Goal: Task Accomplishment & Management: Manage account settings

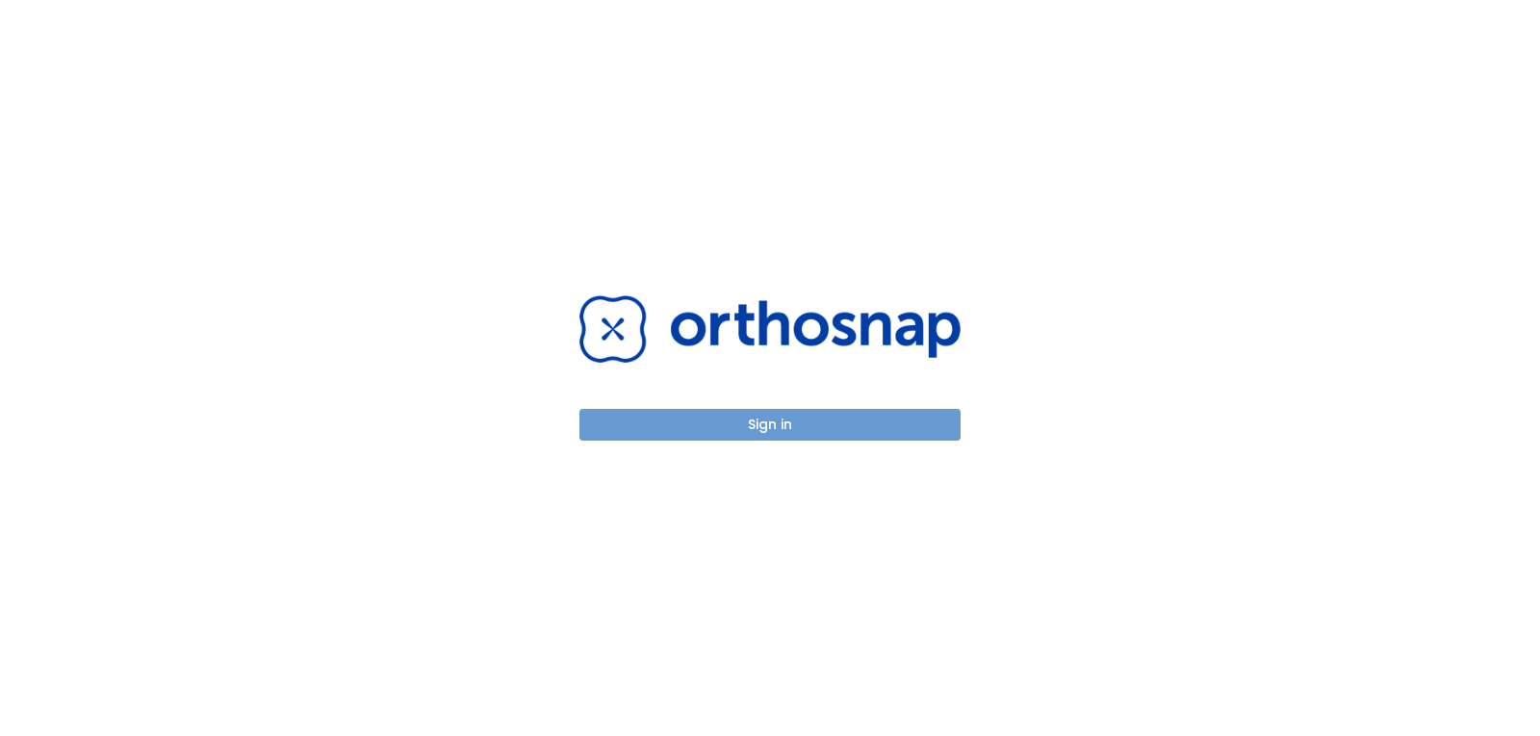
click at [775, 433] on button "Sign in" at bounding box center [769, 425] width 381 height 32
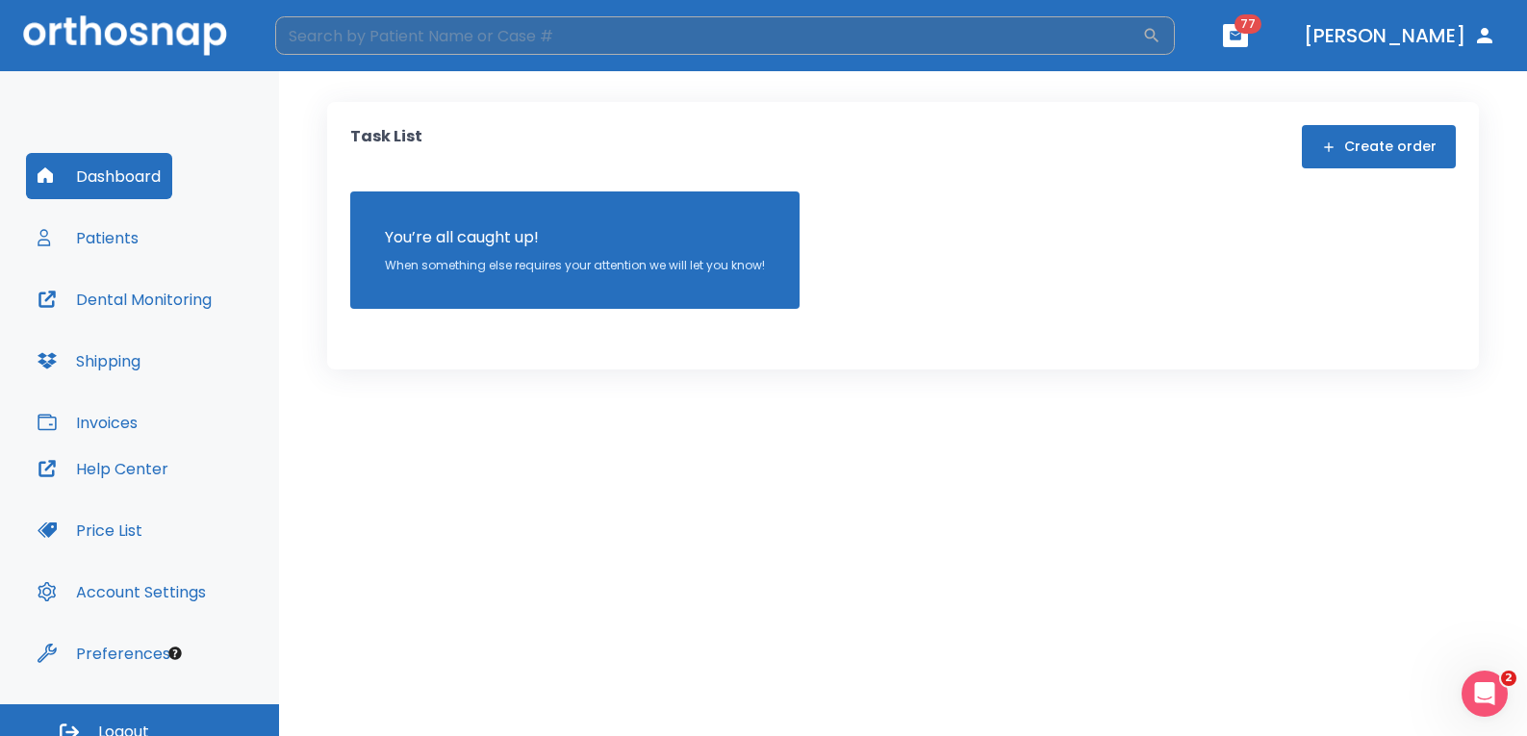
click at [735, 41] on input "search" at bounding box center [708, 35] width 867 height 38
type input "s"
click at [86, 233] on button "Patients" at bounding box center [88, 238] width 124 height 46
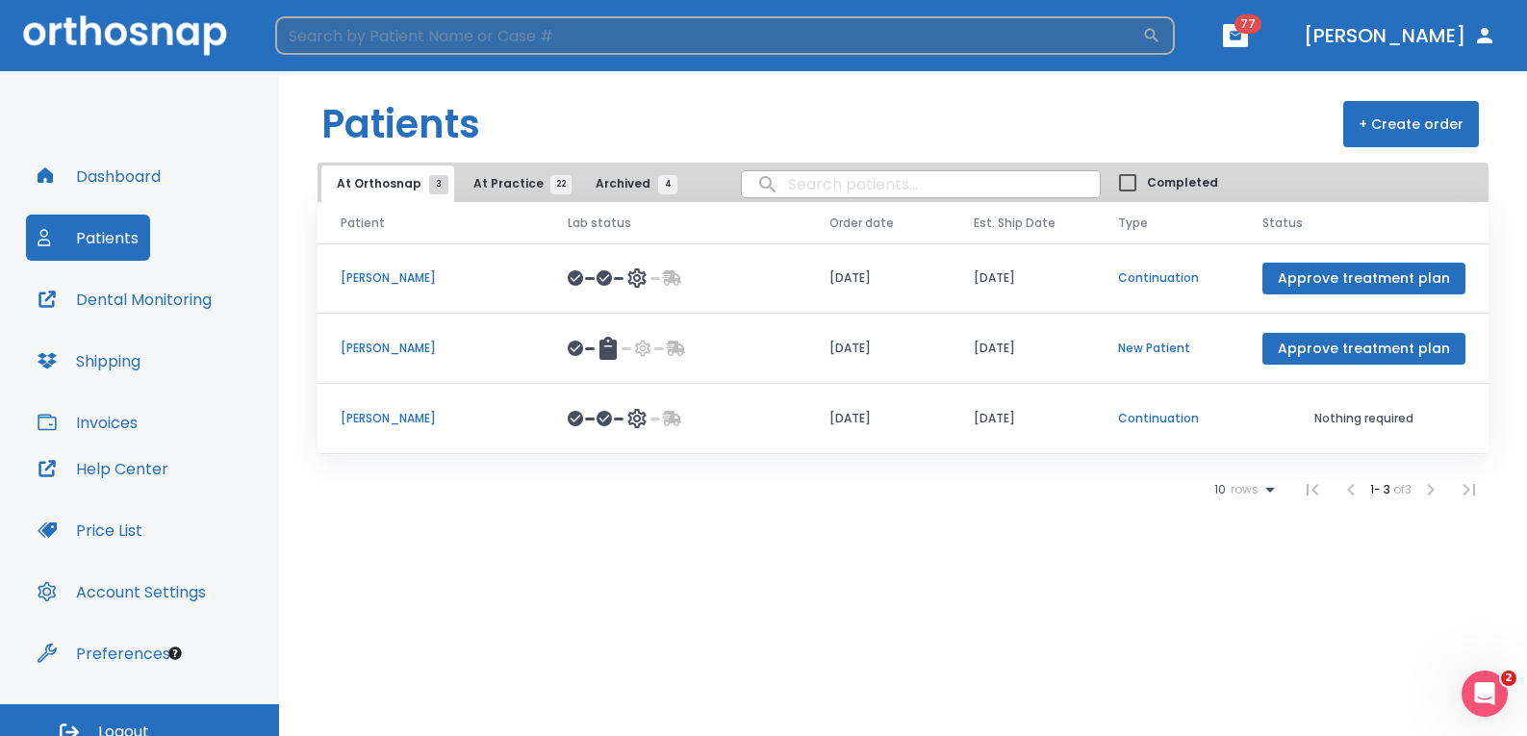
click at [333, 32] on input "search" at bounding box center [708, 35] width 867 height 38
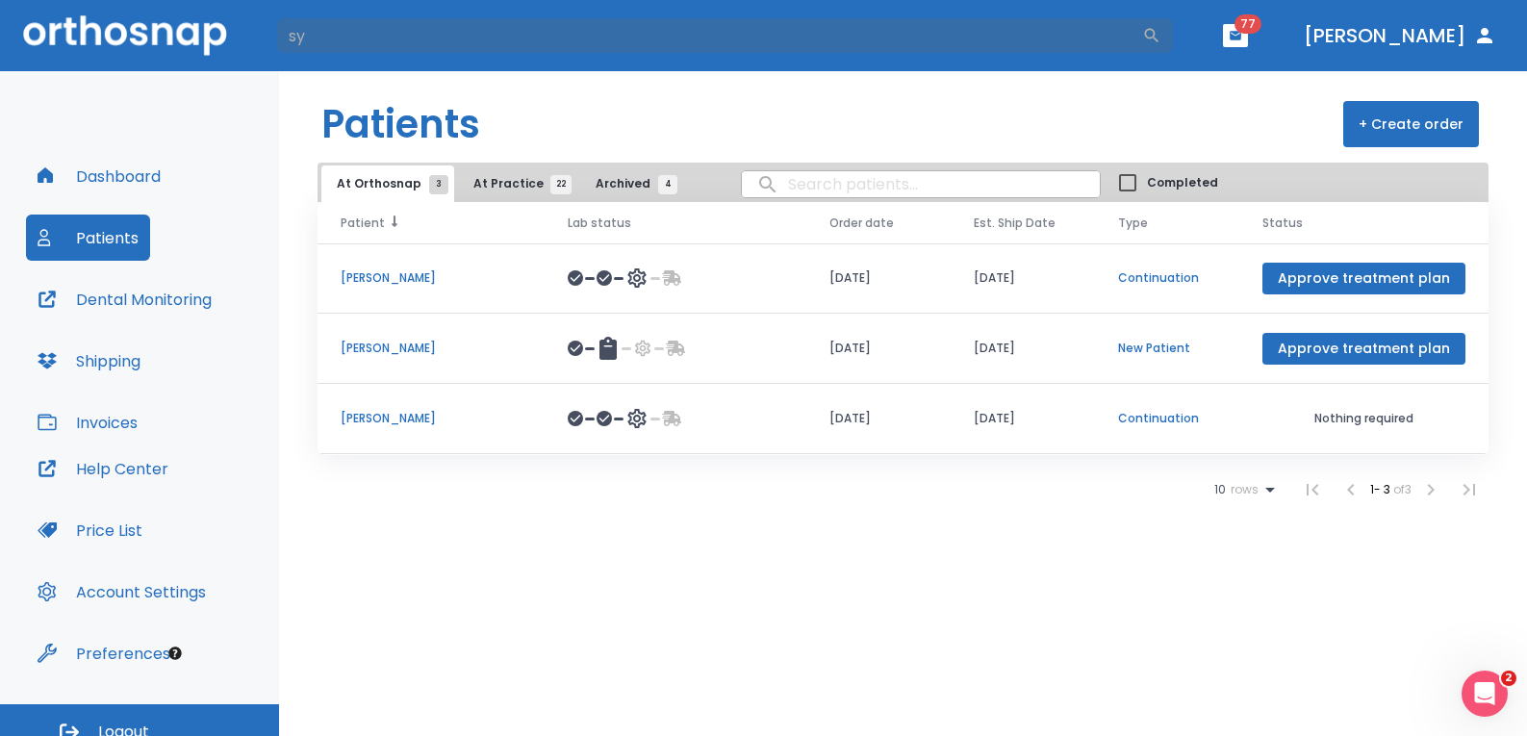
type input "sy"
click at [398, 222] on icon at bounding box center [398, 222] width 13 height 13
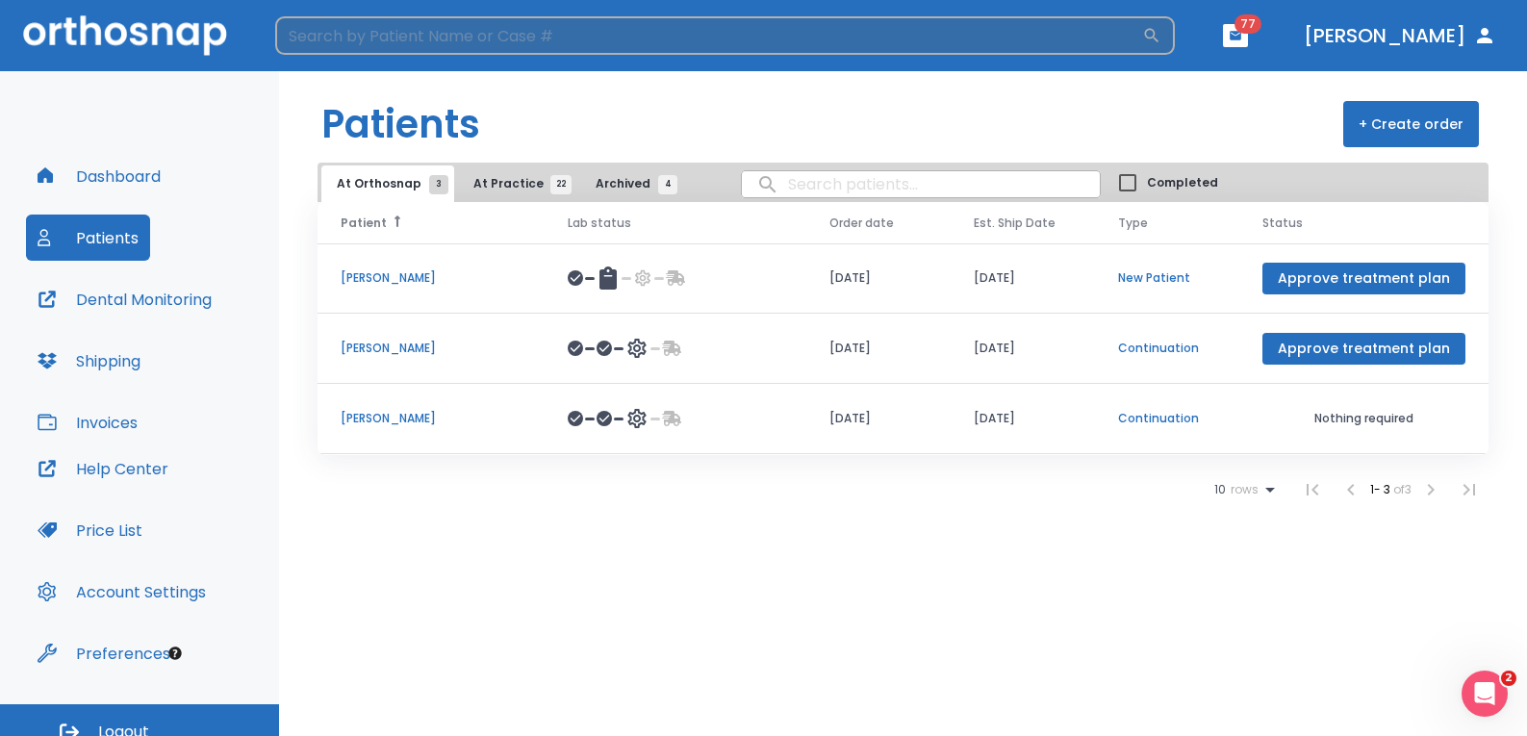
click at [402, 40] on input "search" at bounding box center [708, 35] width 867 height 38
type input "t"
type input "sydney"
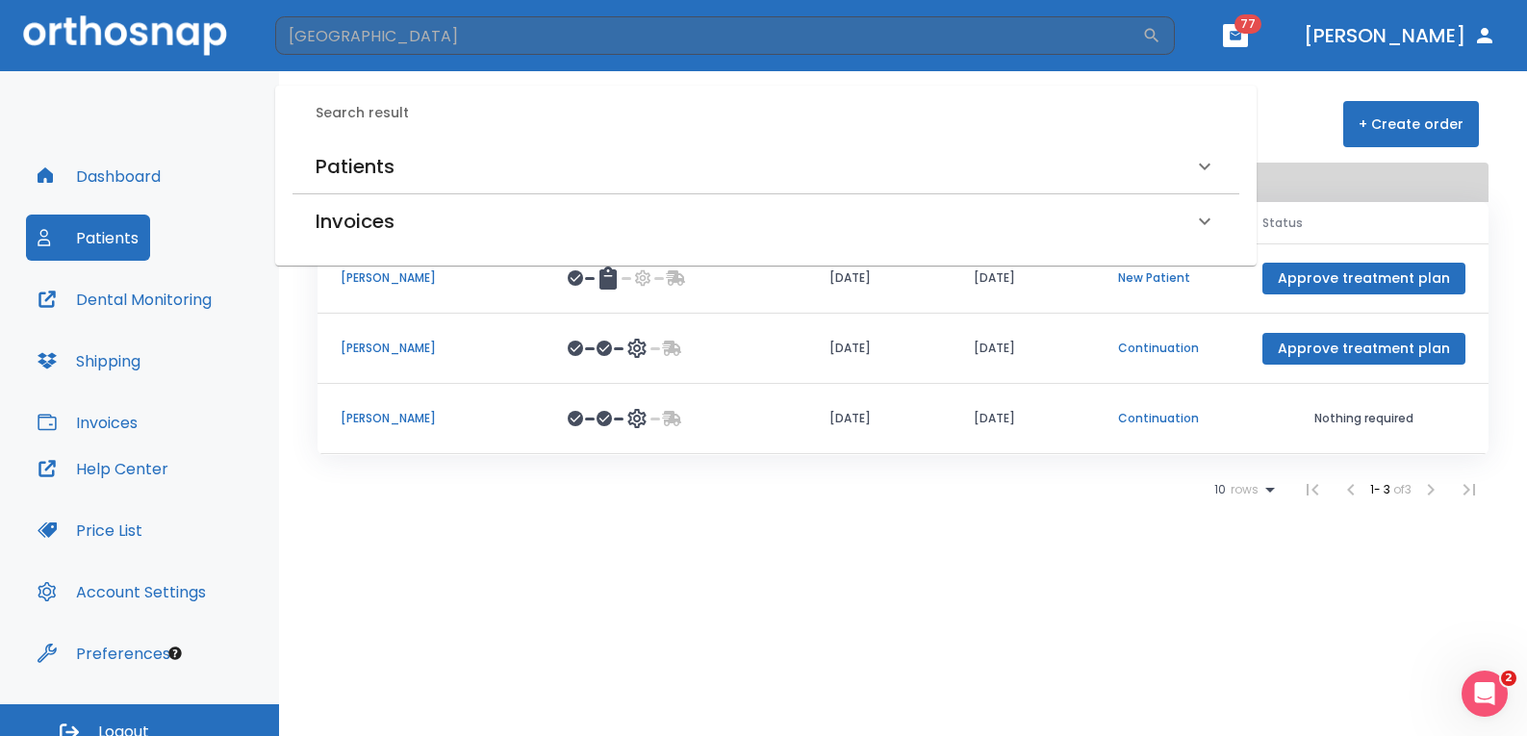
click at [369, 156] on h6 "Patients" at bounding box center [355, 166] width 79 height 31
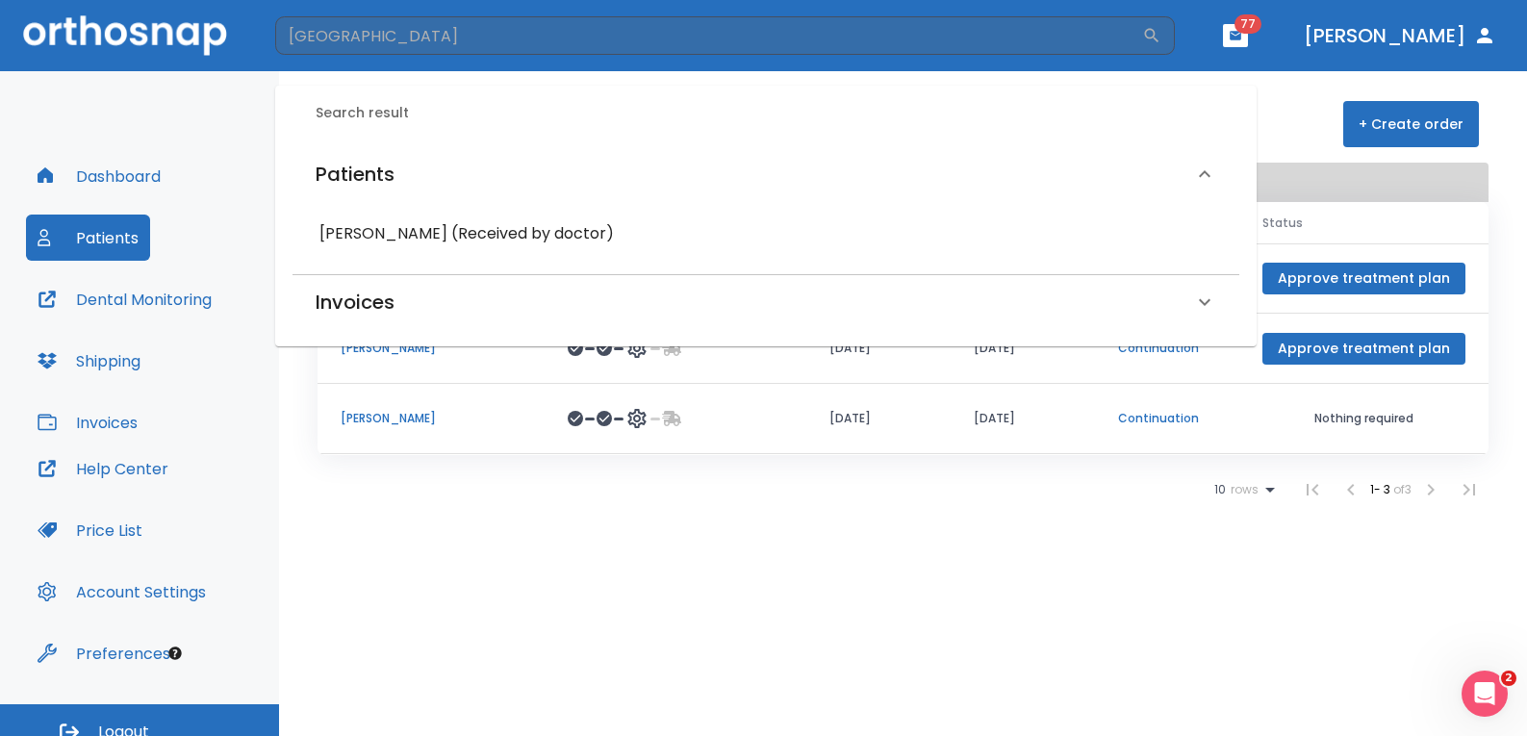
click at [398, 232] on h6 "Sydney Tuzzo (Received by doctor)" at bounding box center [766, 233] width 893 height 27
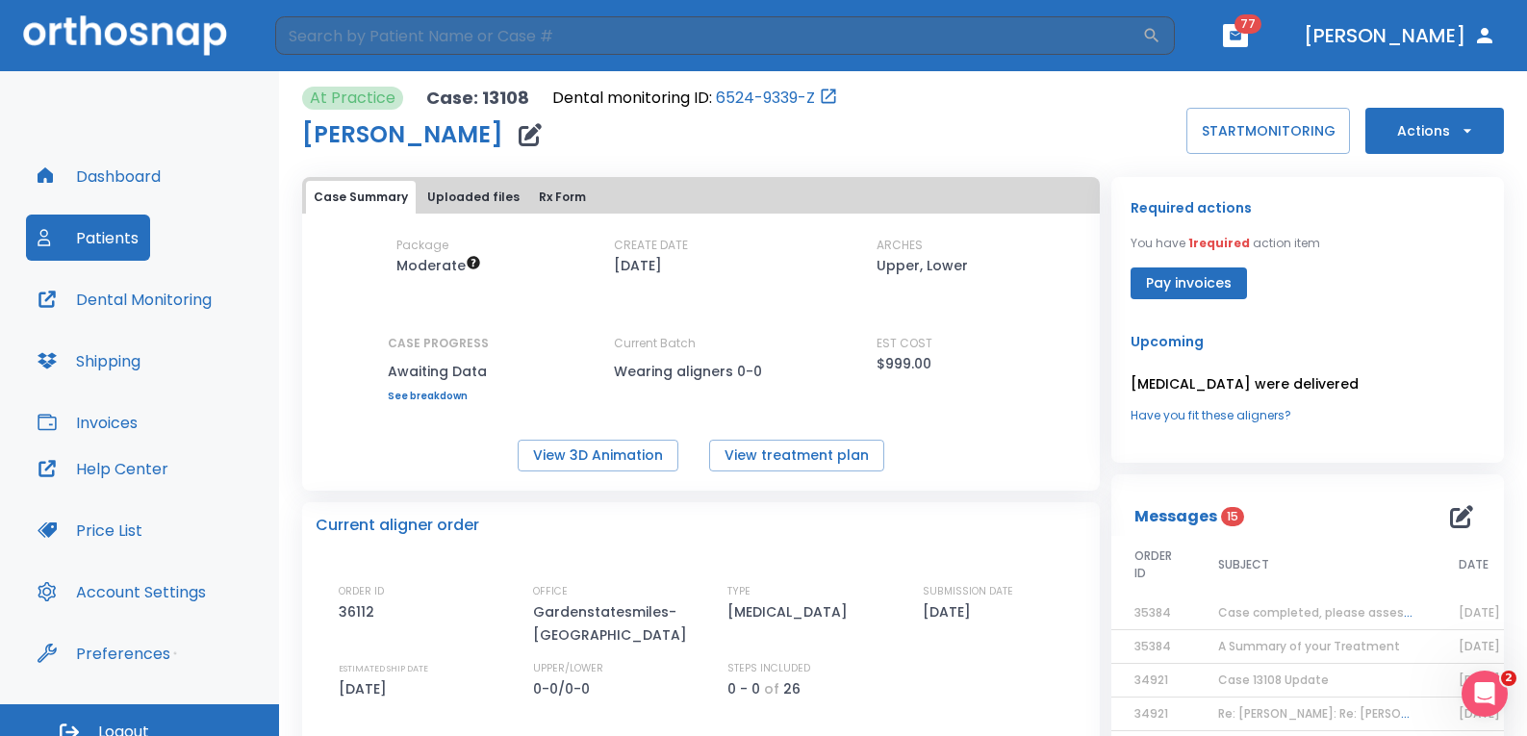
click at [452, 192] on button "Uploaded files" at bounding box center [474, 197] width 108 height 33
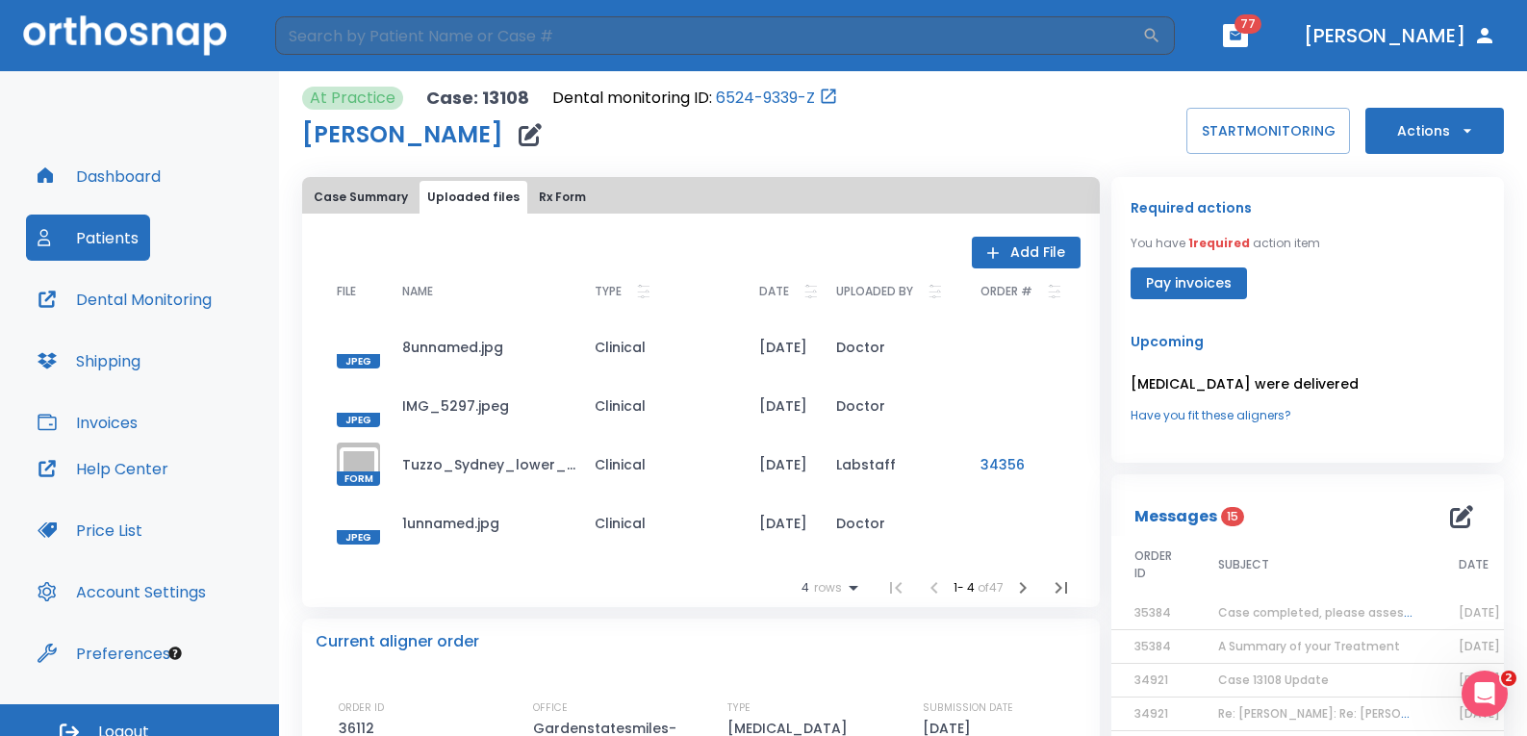
click at [363, 196] on button "Case Summary" at bounding box center [361, 197] width 110 height 33
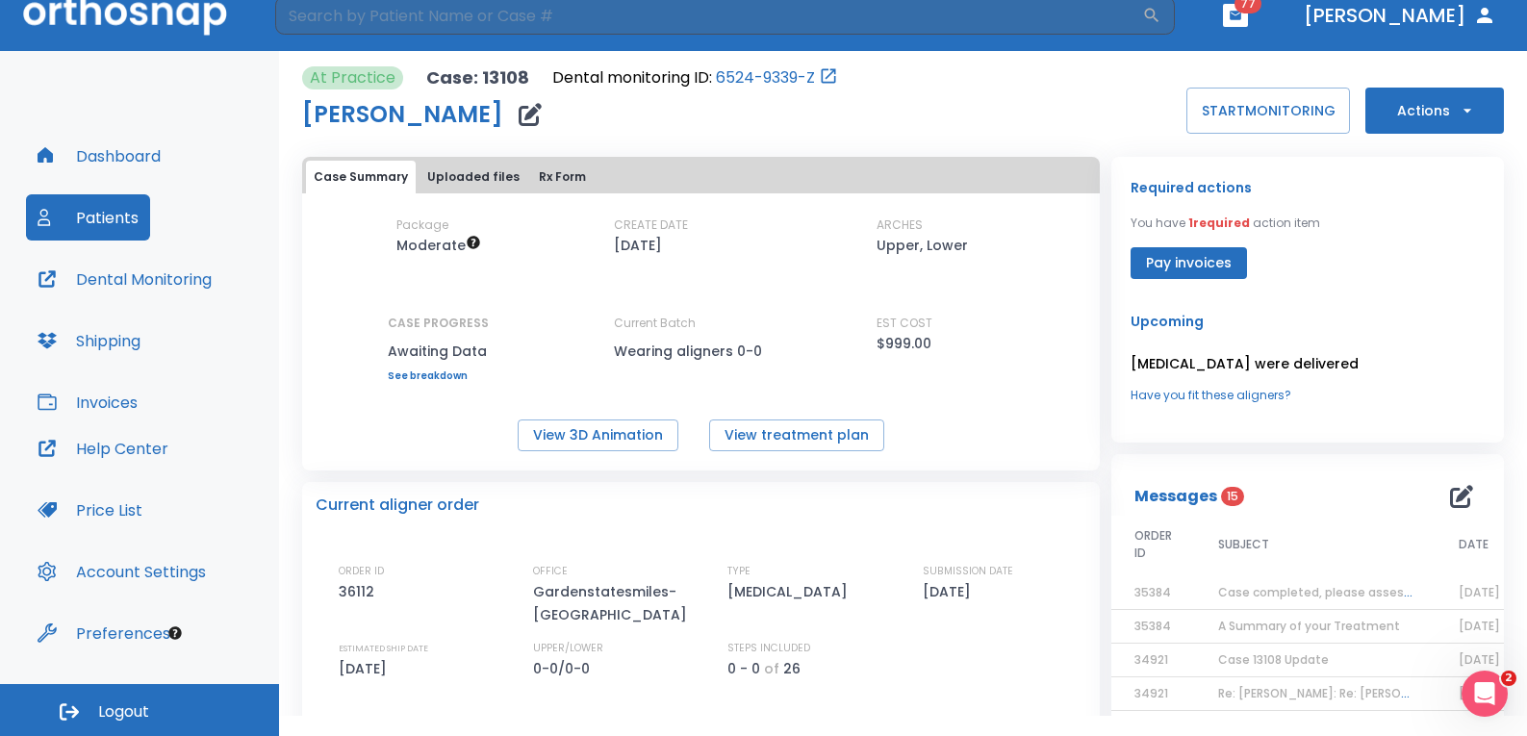
click at [457, 171] on button "Uploaded files" at bounding box center [474, 177] width 108 height 33
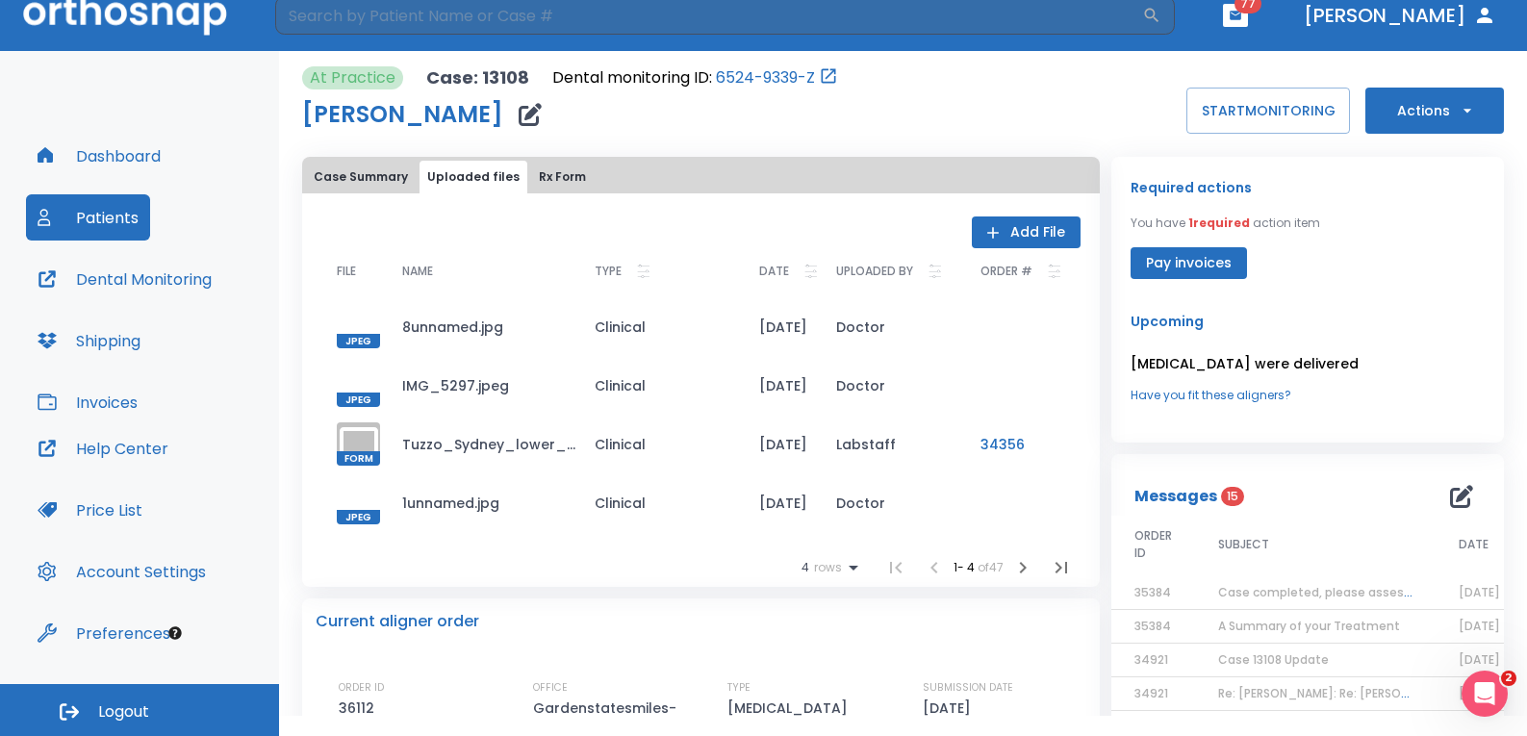
click at [1013, 231] on button "Add File" at bounding box center [1026, 233] width 109 height 32
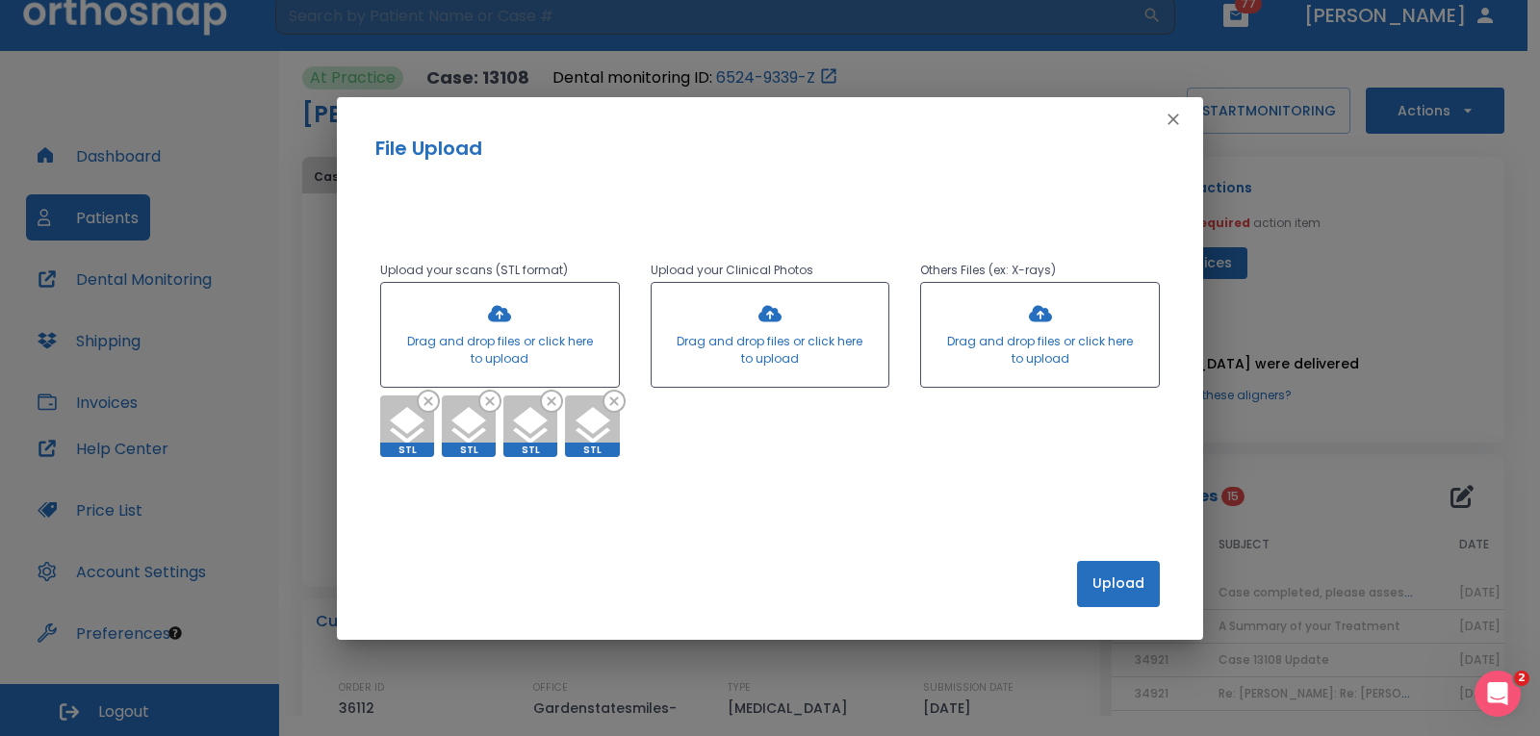
click at [1118, 584] on button "Upload" at bounding box center [1118, 584] width 83 height 46
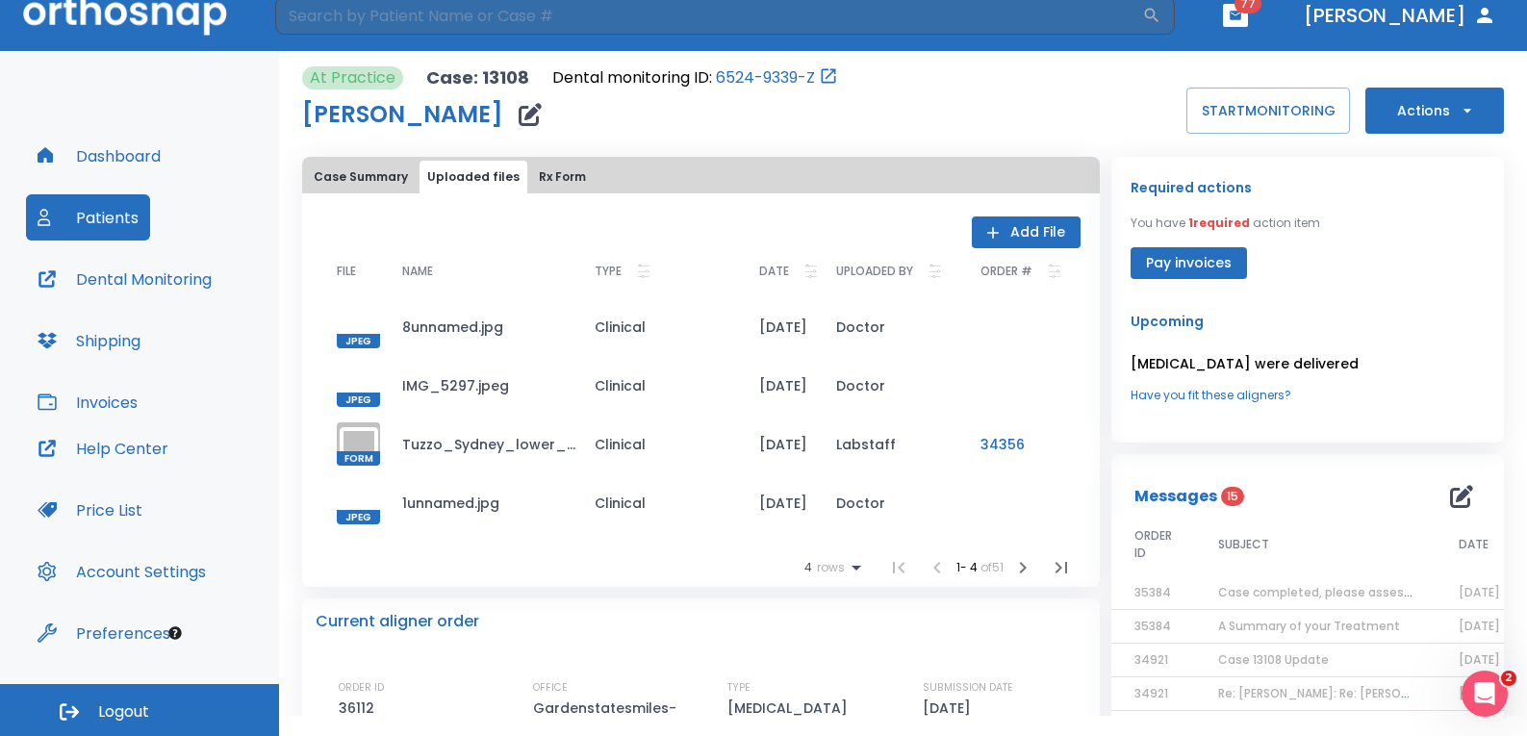
click at [1024, 570] on icon "button" at bounding box center [1022, 567] width 23 height 23
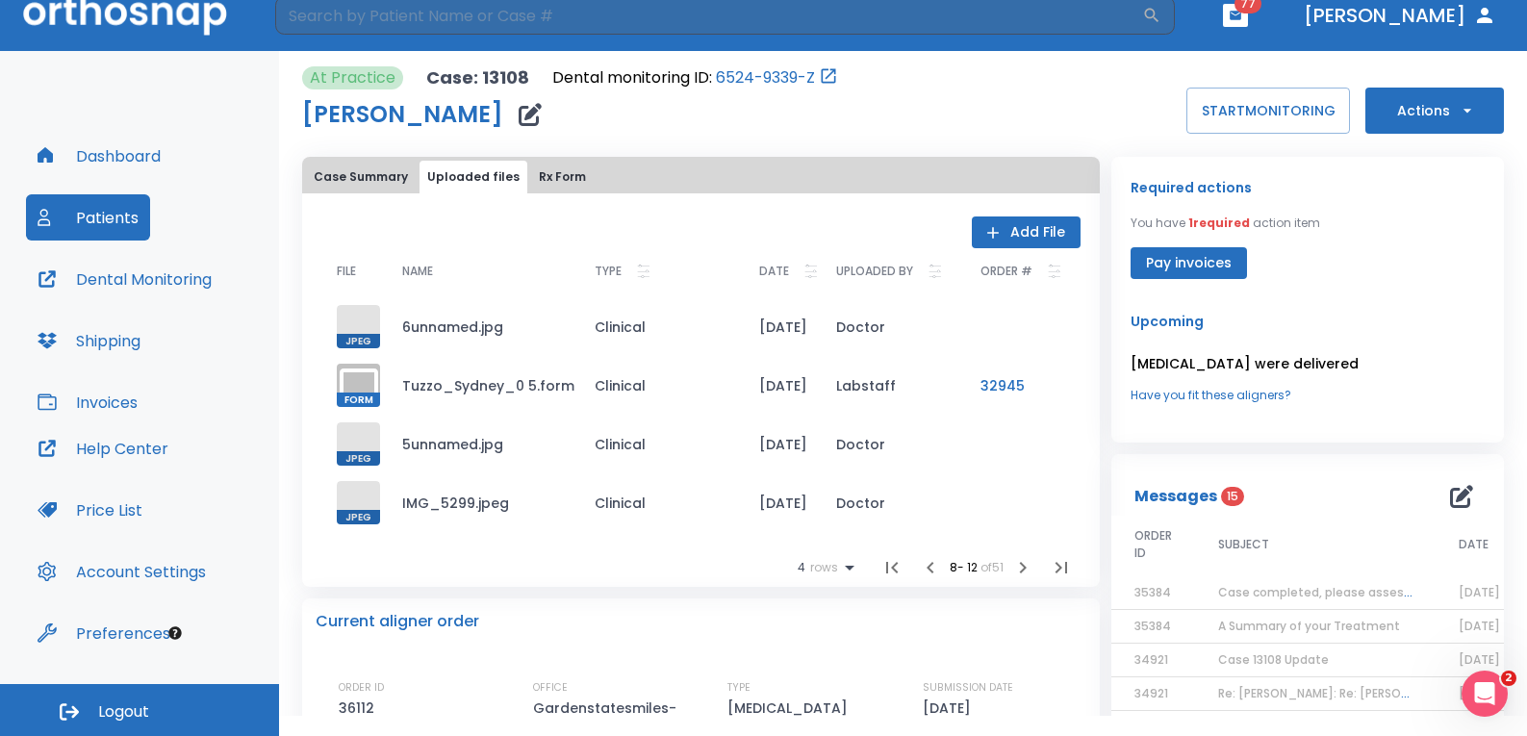
click at [1024, 570] on icon "button" at bounding box center [1022, 567] width 23 height 23
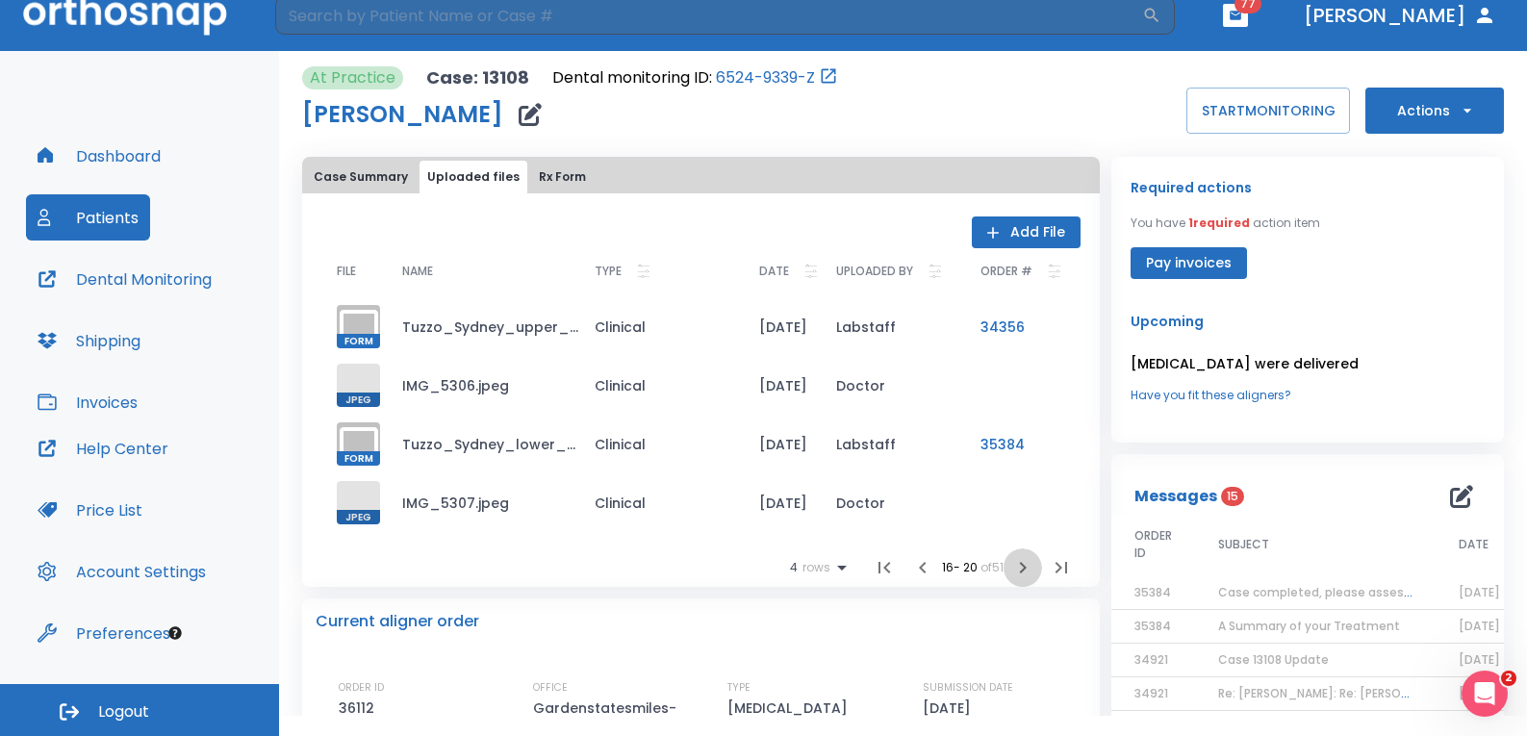
click at [1024, 570] on icon "button" at bounding box center [1022, 567] width 23 height 23
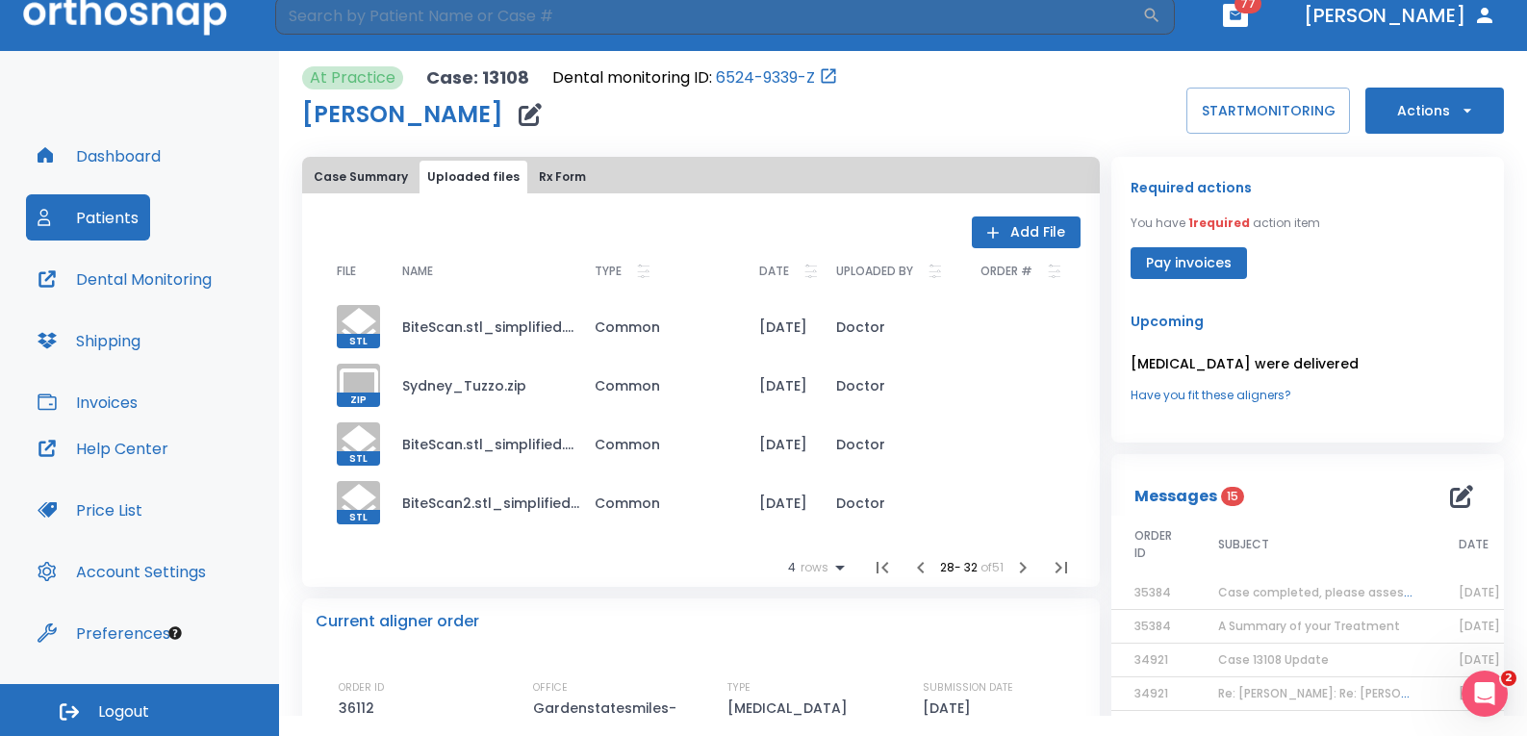
click at [1025, 570] on icon "button" at bounding box center [1022, 567] width 23 height 23
click at [1026, 570] on button "button" at bounding box center [1023, 568] width 38 height 38
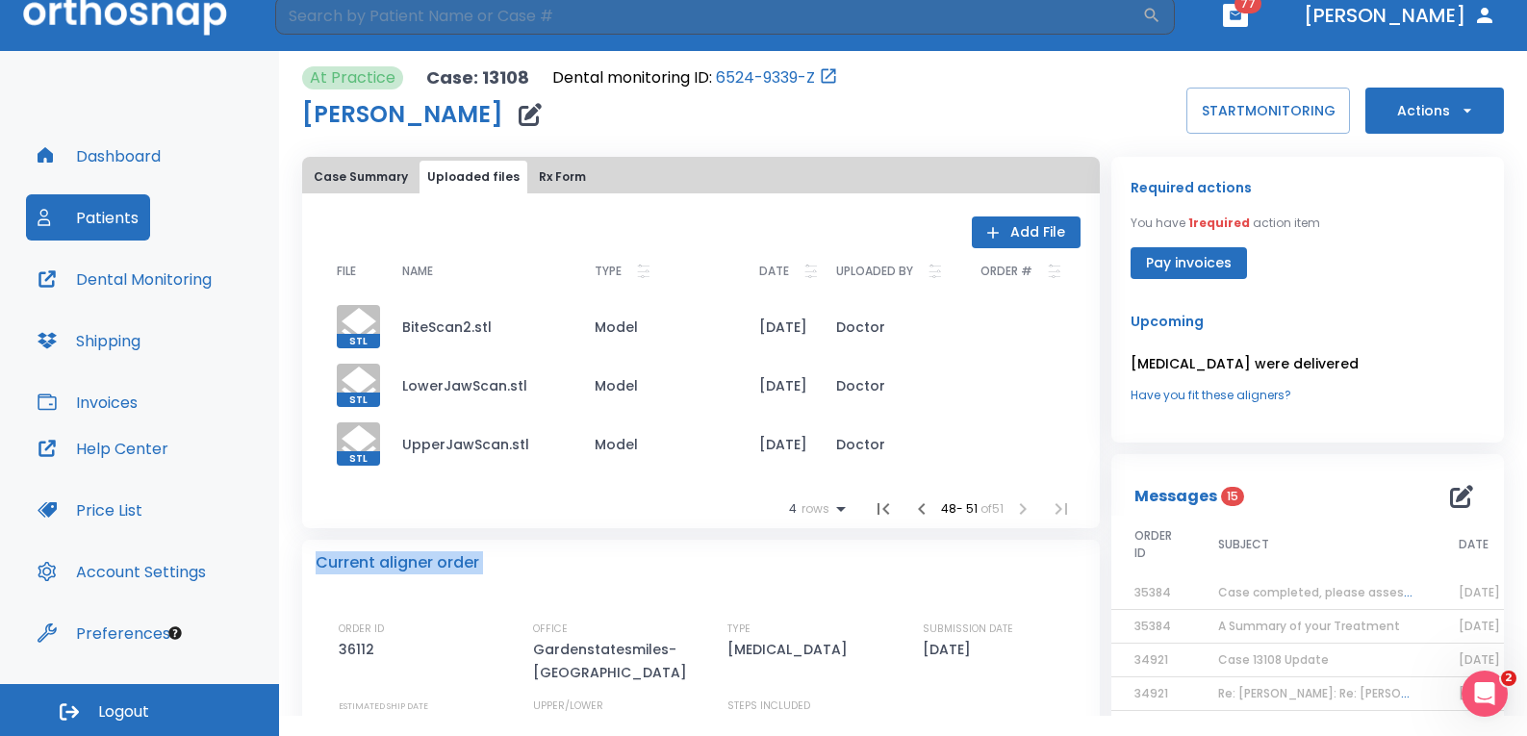
click at [1026, 570] on div "Current aligner order" at bounding box center [701, 562] width 771 height 23
